Goal: Information Seeking & Learning: Learn about a topic

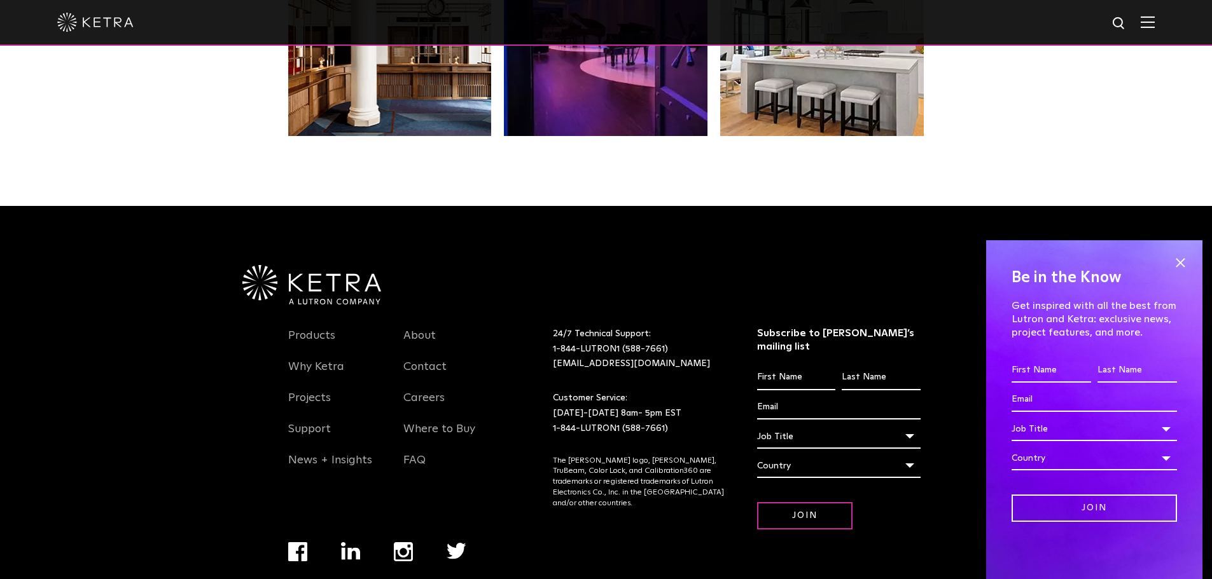
scroll to position [2675, 0]
click at [420, 359] on link "Contact" at bounding box center [424, 373] width 43 height 29
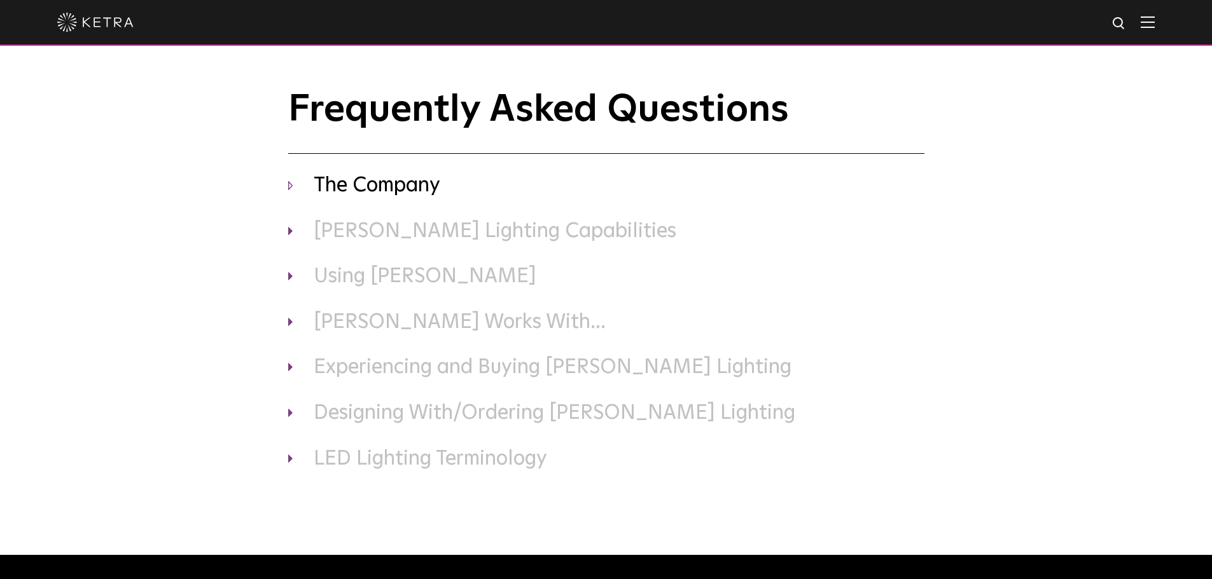
click at [325, 187] on h3 "The Company" at bounding box center [606, 186] width 636 height 27
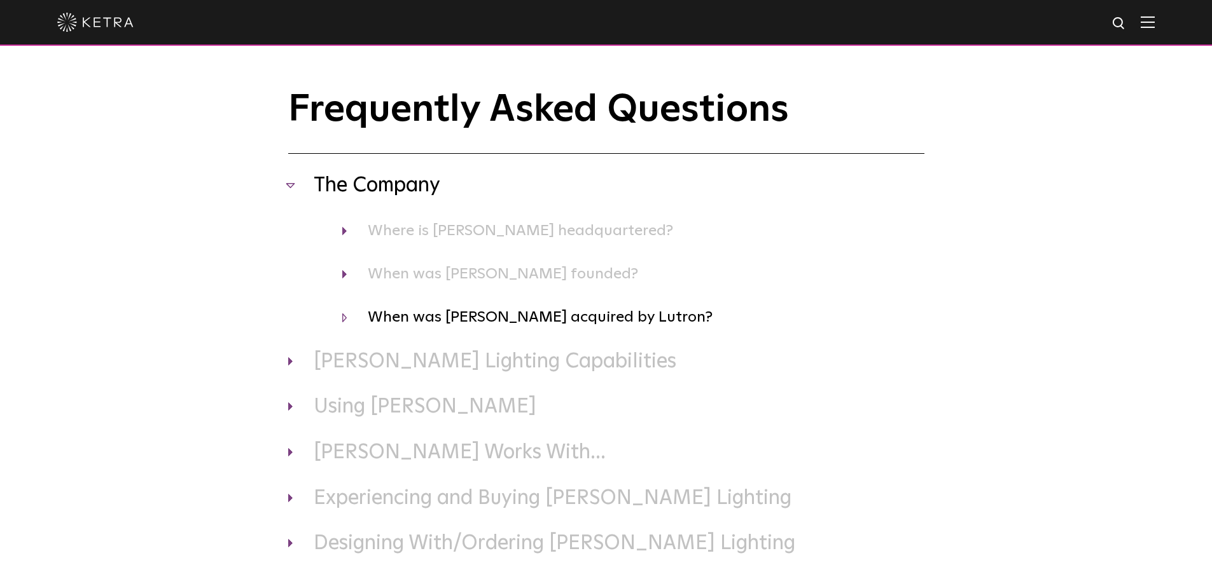
click at [390, 318] on h4 "When was [PERSON_NAME] acquired by Lutron?" at bounding box center [633, 317] width 582 height 24
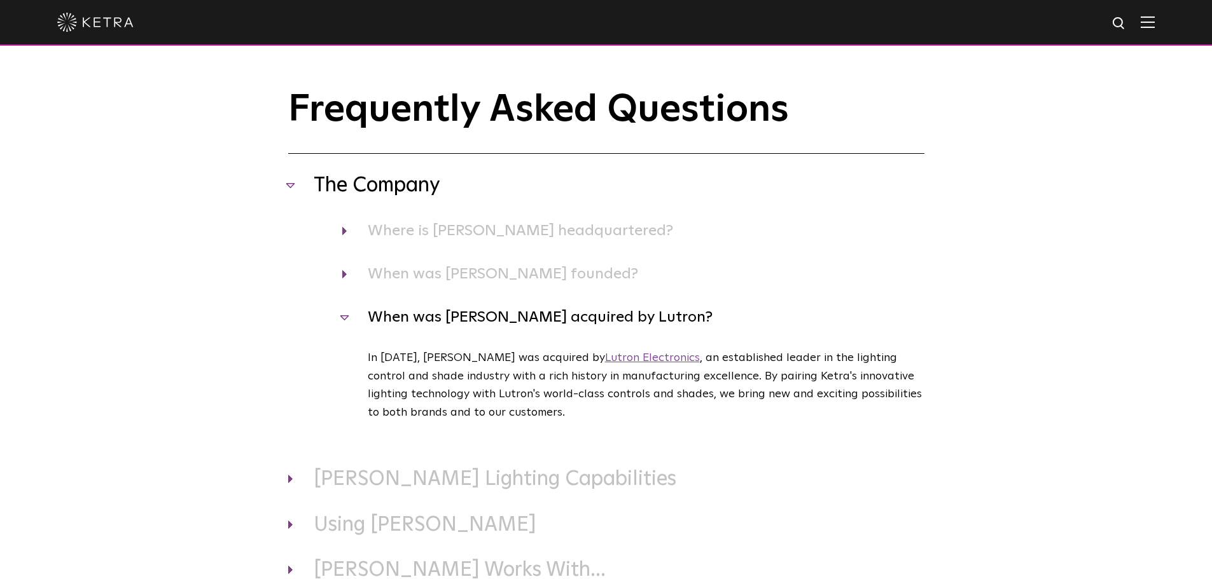
click at [605, 360] on link "Lutron Electronics" at bounding box center [652, 357] width 95 height 11
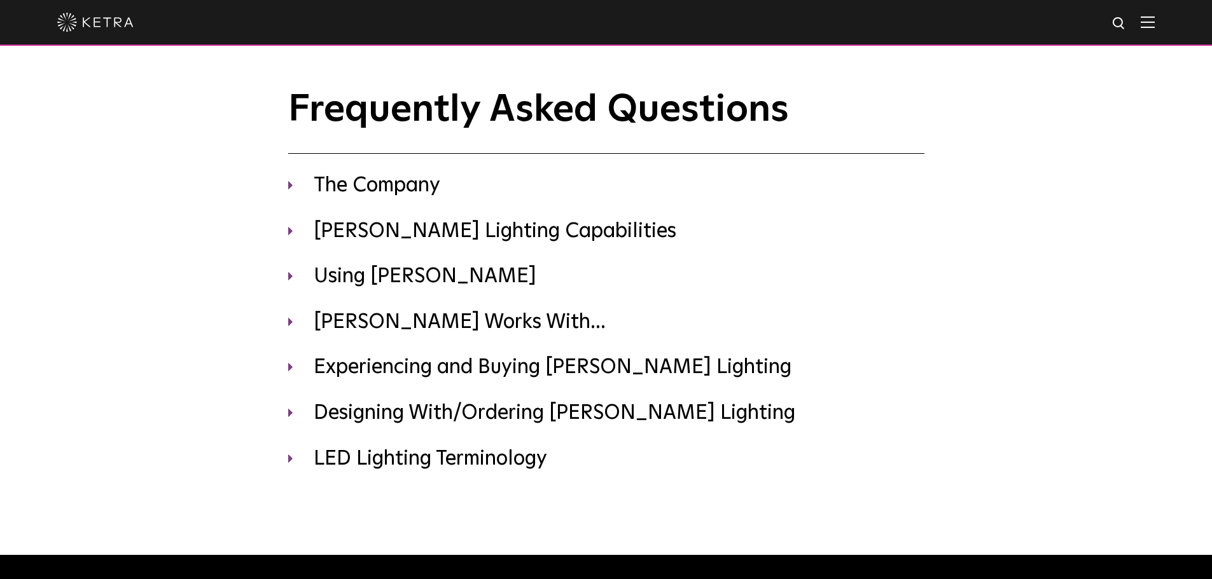
click at [1152, 20] on img at bounding box center [1147, 22] width 14 height 12
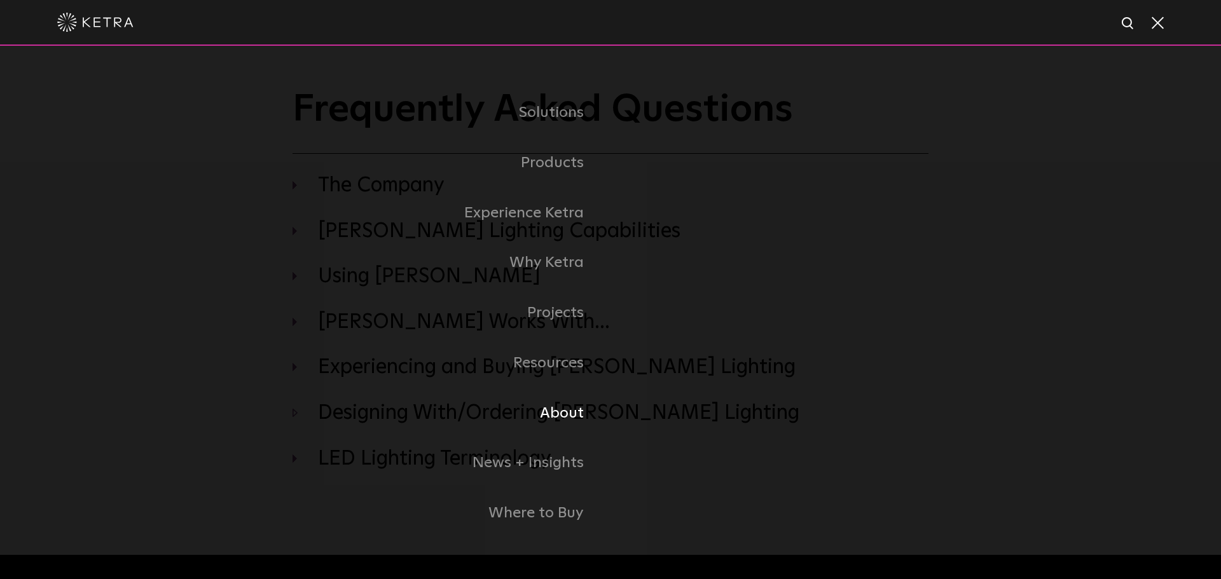
click at [548, 417] on link "About" at bounding box center [452, 414] width 318 height 50
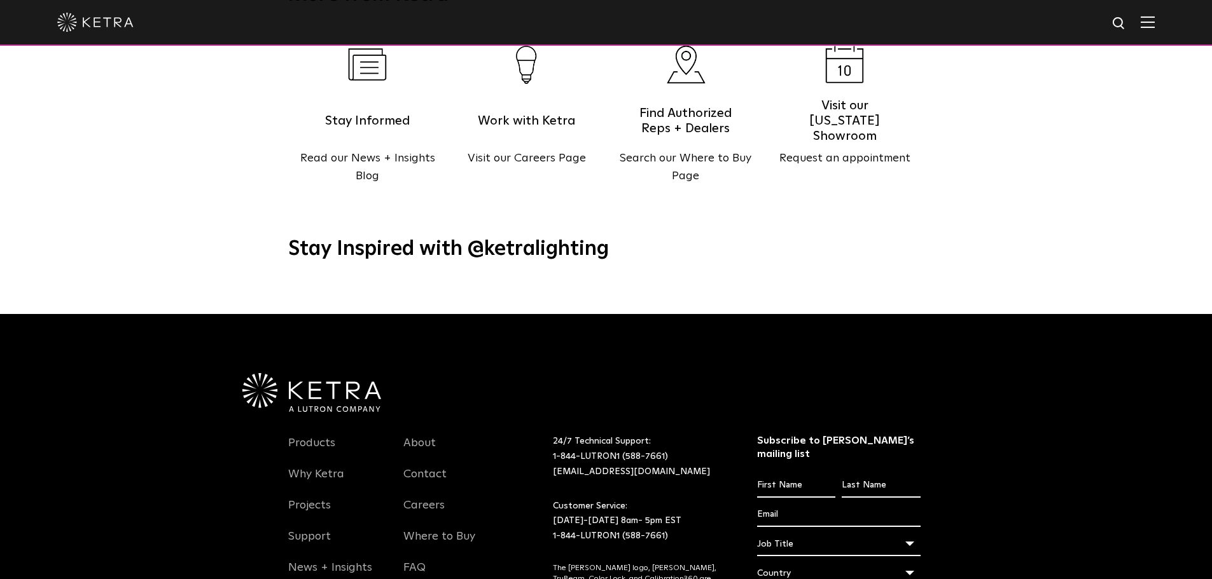
scroll to position [1640, 0]
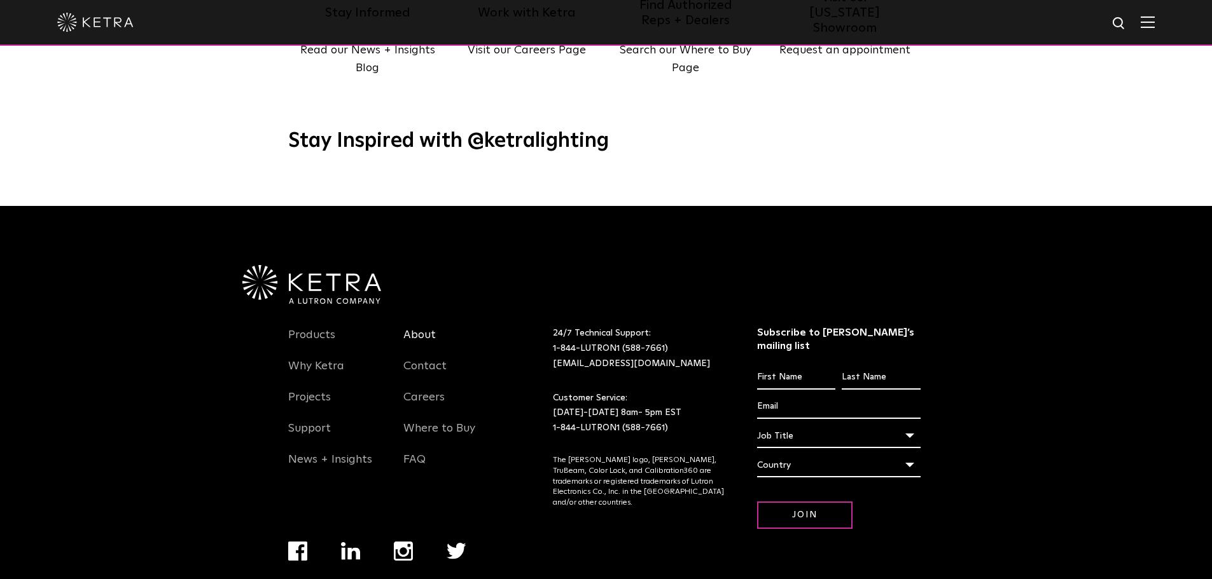
click at [417, 328] on link "About" at bounding box center [419, 342] width 32 height 29
